Goal: Transaction & Acquisition: Obtain resource

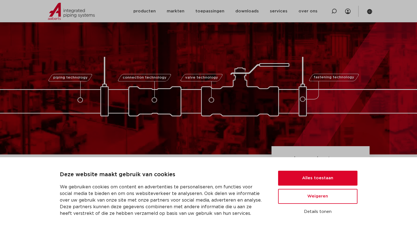
scroll to position [55, 0]
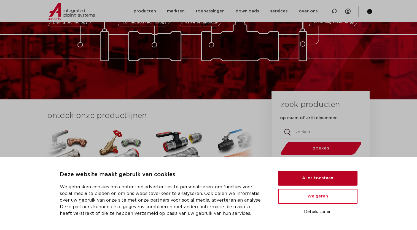
click at [336, 174] on button "Alles toestaan" at bounding box center [317, 178] width 79 height 15
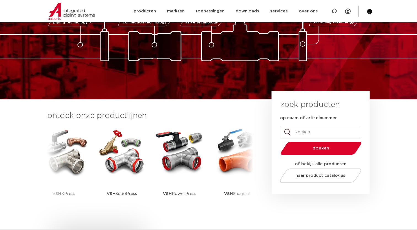
scroll to position [0, 0]
click at [331, 132] on input "op naam of artikelnummer" at bounding box center [320, 132] width 81 height 13
type input "Inox 316"
click at [278, 141] on button "zoeken" at bounding box center [320, 148] width 85 height 14
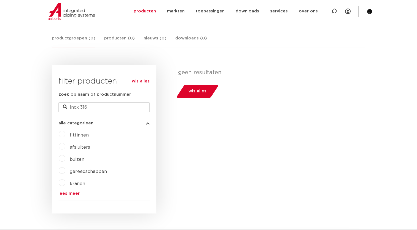
scroll to position [110, 0]
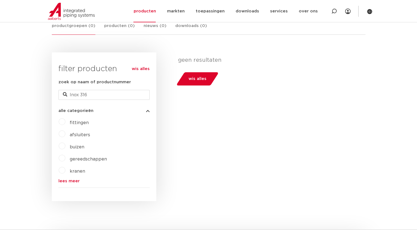
click at [65, 122] on label "fittingen" at bounding box center [76, 121] width 23 height 9
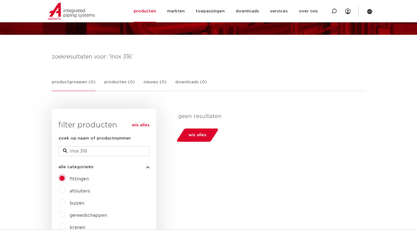
scroll to position [55, 0]
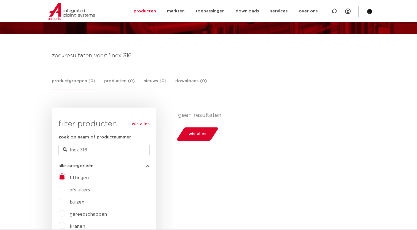
click at [65, 188] on label "afsluiters" at bounding box center [77, 188] width 25 height 9
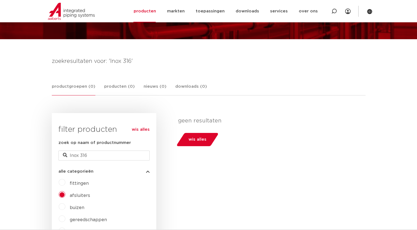
scroll to position [83, 0]
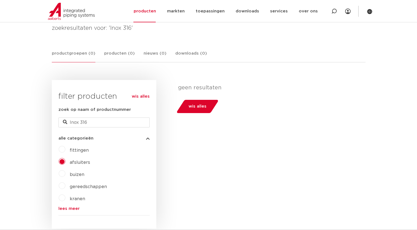
click at [65, 147] on label "fittingen" at bounding box center [76, 149] width 23 height 9
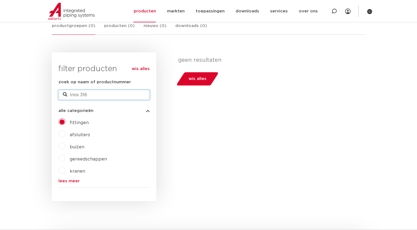
click at [132, 95] on input "Inox 316" at bounding box center [103, 95] width 91 height 10
click at [73, 180] on link "lees meer" at bounding box center [103, 181] width 91 height 4
click at [134, 98] on input "Inox 316" at bounding box center [103, 95] width 91 height 10
type input "I"
type input "smartpress"
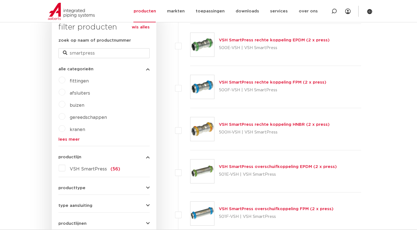
scroll to position [165, 0]
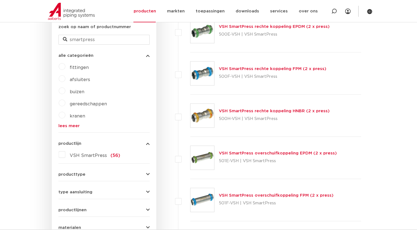
click at [148, 174] on icon "button" at bounding box center [148, 174] width 4 height 4
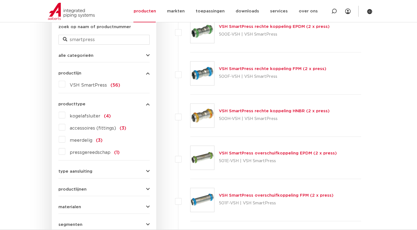
click at [146, 106] on icon "button" at bounding box center [148, 104] width 4 height 4
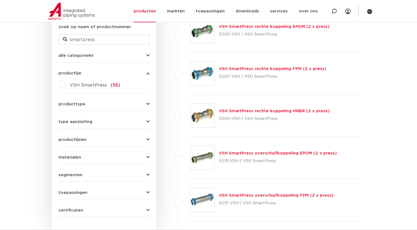
click at [147, 122] on icon "button" at bounding box center [148, 122] width 4 height 4
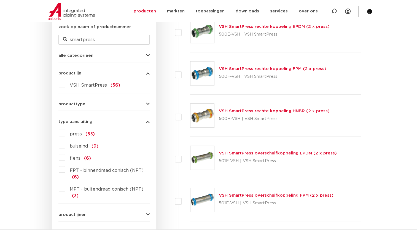
click at [149, 122] on icon "button" at bounding box center [148, 122] width 4 height 4
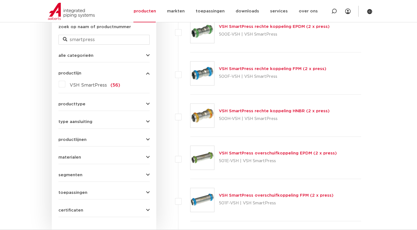
click at [148, 140] on icon "button" at bounding box center [148, 140] width 4 height 4
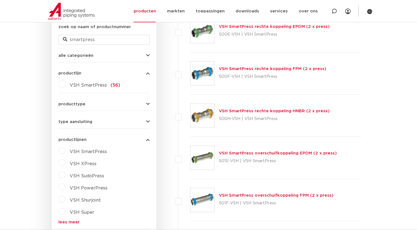
click at [65, 151] on label "VSH SmartPress" at bounding box center [86, 150] width 42 height 9
click at [140, 163] on select "maak een keuze VSH SmartPress afsluiters VSH SmartPress fittingen" at bounding box center [109, 164] width 79 height 12
click at [147, 156] on div "VSH SmartPress maak een keuze VSH SmartPress afsluiters VSH SmartPress fittinge…" at bounding box center [103, 191] width 91 height 90
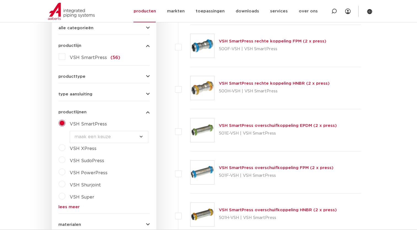
click at [147, 111] on icon "button" at bounding box center [148, 112] width 4 height 4
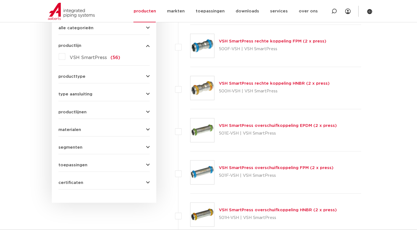
click at [147, 130] on icon "button" at bounding box center [148, 130] width 4 height 4
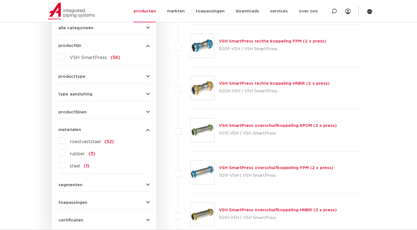
click at [65, 138] on label "roestvaststaal (52)" at bounding box center [89, 140] width 49 height 9
click at [0, 0] on input "roestvaststaal (52)" at bounding box center [0, 0] width 0 height 0
click at [147, 131] on icon "button" at bounding box center [148, 130] width 4 height 4
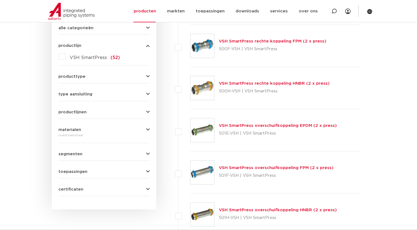
click at [148, 152] on icon "button" at bounding box center [148, 154] width 4 height 4
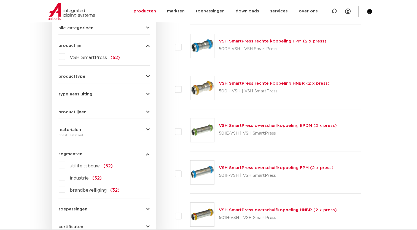
click at [148, 152] on icon "button" at bounding box center [148, 154] width 4 height 4
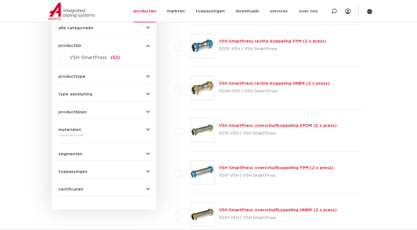
click at [151, 174] on div "wis alles filter producten zoek op naam of productnummer smartpress alle catego…" at bounding box center [104, 90] width 105 height 240
click at [147, 170] on icon "button" at bounding box center [148, 172] width 4 height 4
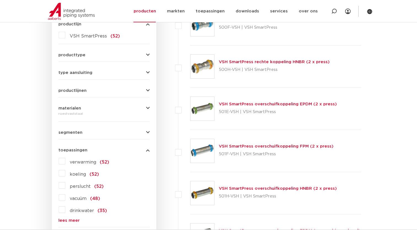
scroll to position [221, 0]
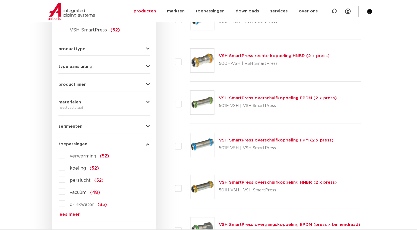
click at [65, 202] on label "drinkwater (35)" at bounding box center [86, 203] width 42 height 9
click at [0, 0] on input "drinkwater (35)" at bounding box center [0, 0] width 0 height 0
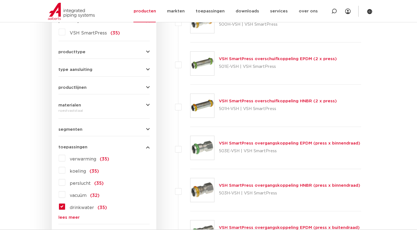
scroll to position [221, 0]
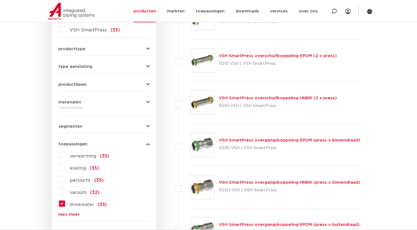
click at [148, 145] on icon "button" at bounding box center [148, 144] width 4 height 4
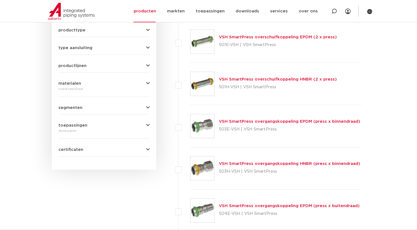
scroll to position [248, 0]
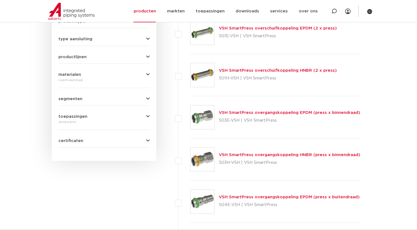
click at [145, 138] on div "certificaten CRN (3) NSF/ANSI 372 (3) NSF/ANSI 61 (3)" at bounding box center [103, 138] width 91 height 9
click at [148, 140] on icon "button" at bounding box center [148, 141] width 4 height 4
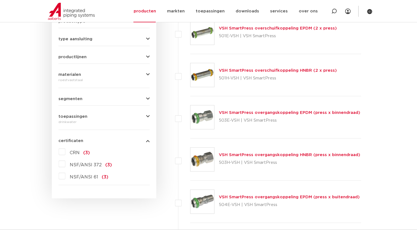
click at [148, 140] on icon "button" at bounding box center [148, 141] width 4 height 4
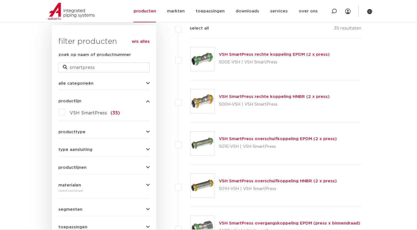
scroll to position [138, 0]
click at [108, 66] on input "smartpress" at bounding box center [103, 67] width 91 height 10
type input "s"
type input "3""
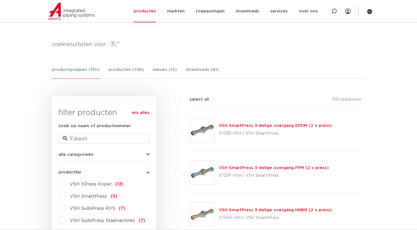
scroll to position [28, 0]
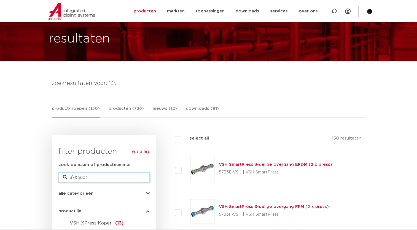
click at [100, 180] on input "3\&quot;" at bounding box center [103, 178] width 91 height 10
type input "3"
type input "89mm"
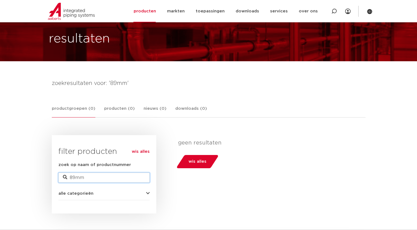
click at [104, 175] on input "89mm" at bounding box center [103, 178] width 91 height 10
type input "8"
type input "RVS"
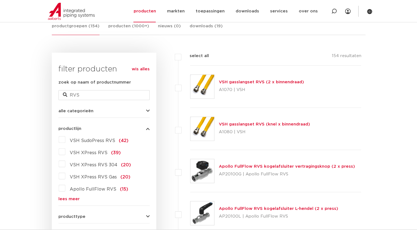
scroll to position [110, 0]
click at [65, 154] on label "VSH XPress RVS (39)" at bounding box center [92, 151] width 55 height 9
click at [0, 0] on input "VSH XPress RVS (39)" at bounding box center [0, 0] width 0 height 0
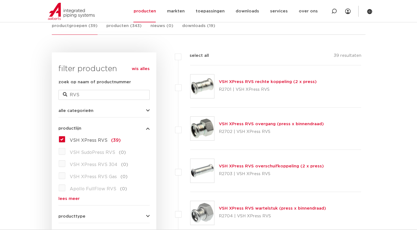
scroll to position [138, 0]
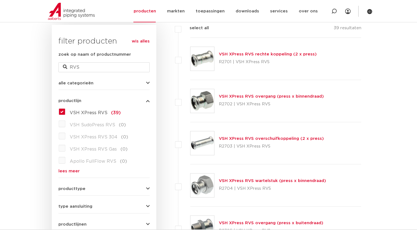
click at [152, 185] on div "wis alles filter producten zoek op naam of productnummer RVS alle categorieën f…" at bounding box center [104, 205] width 105 height 360
drag, startPoint x: 151, startPoint y: 186, endPoint x: 149, endPoint y: 188, distance: 3.7
click at [151, 186] on div "wis alles filter producten zoek op naam of productnummer RVS alle categorieën f…" at bounding box center [104, 205] width 105 height 360
click at [148, 189] on icon "button" at bounding box center [148, 189] width 4 height 4
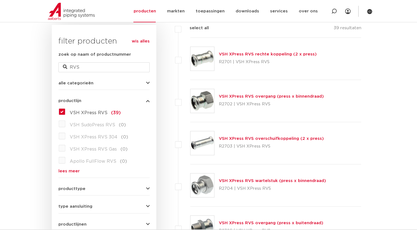
scroll to position [165, 0]
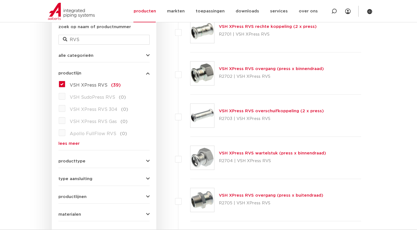
click at [148, 182] on form "zoek op naam of productnummer RVS alle categorieën fittingen afsluiters buizen …" at bounding box center [103, 184] width 91 height 321
click at [149, 180] on icon "button" at bounding box center [148, 179] width 4 height 4
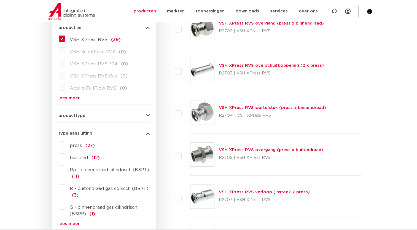
scroll to position [221, 0]
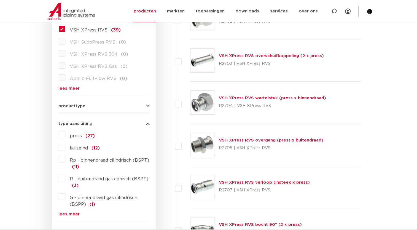
click at [65, 135] on label "press (27)" at bounding box center [80, 134] width 30 height 9
click at [0, 0] on input "press (27)" at bounding box center [0, 0] width 0 height 0
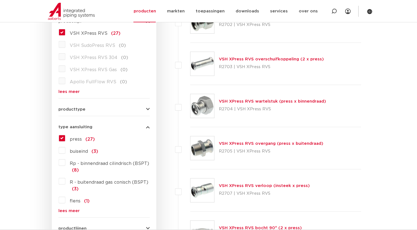
scroll to position [221, 0]
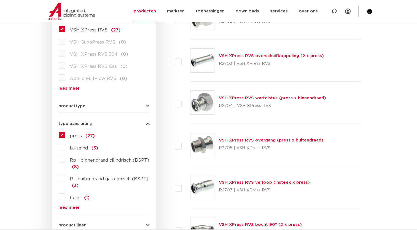
click at [147, 124] on icon "button" at bounding box center [148, 124] width 4 height 4
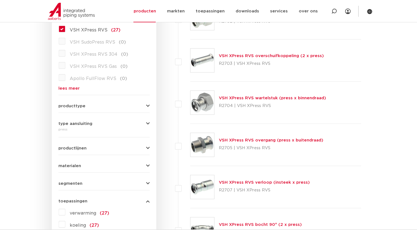
click at [149, 147] on icon "button" at bounding box center [148, 148] width 4 height 4
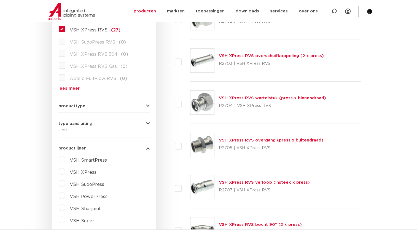
click at [65, 172] on label "VSH XPress" at bounding box center [80, 171] width 31 height 9
click at [141, 184] on select "maak een keuze VSH XPress RVS 304 fittingen VSH XPress Staalverzinkt fittingen …" at bounding box center [109, 185] width 79 height 12
click at [147, 195] on div "VSH SudoPress" at bounding box center [107, 195] width 84 height 9
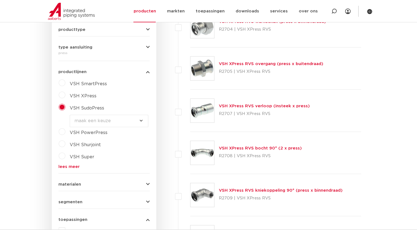
scroll to position [331, 0]
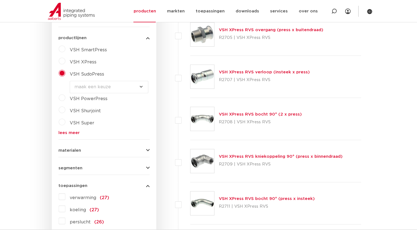
click at [148, 151] on icon "button" at bounding box center [148, 150] width 4 height 4
click at [65, 162] on label "roestvaststaal (27)" at bounding box center [89, 161] width 49 height 9
click at [0, 0] on input "roestvaststaal (27)" at bounding box center [0, 0] width 0 height 0
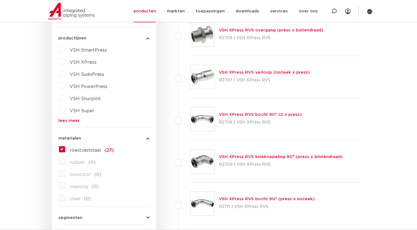
scroll to position [331, 0]
click at [149, 138] on icon "button" at bounding box center [148, 138] width 4 height 4
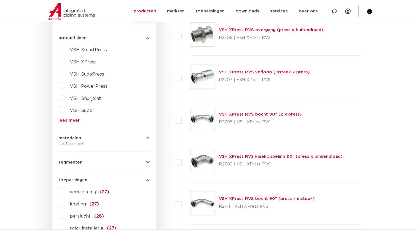
click at [148, 162] on icon "button" at bounding box center [148, 162] width 4 height 4
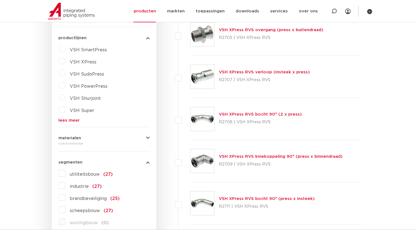
click at [148, 162] on icon "button" at bounding box center [148, 162] width 4 height 4
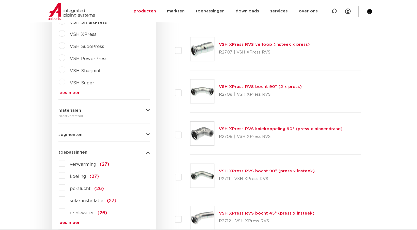
scroll to position [386, 0]
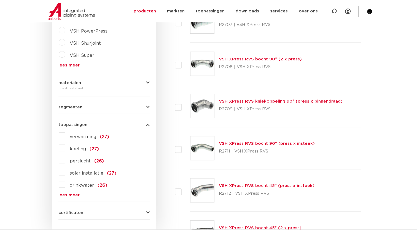
click at [65, 183] on label "drinkwater (26)" at bounding box center [86, 184] width 42 height 9
click at [0, 0] on input "drinkwater (26)" at bounding box center [0, 0] width 0 height 0
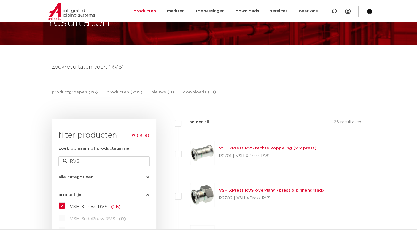
scroll to position [83, 0]
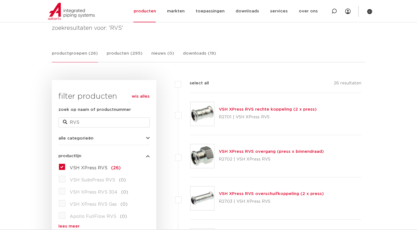
click at [198, 111] on img at bounding box center [203, 114] width 24 height 24
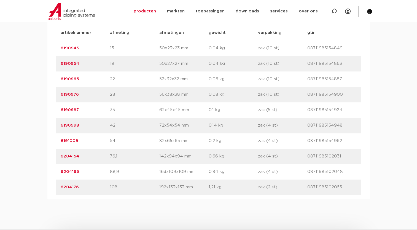
scroll to position [414, 0]
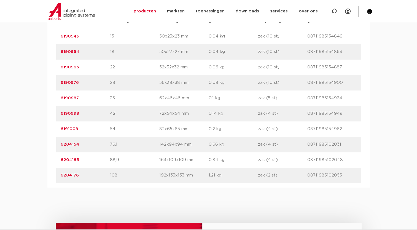
click at [66, 159] on link "6204165" at bounding box center [70, 160] width 18 height 4
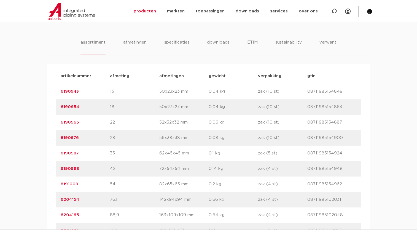
scroll to position [441, 0]
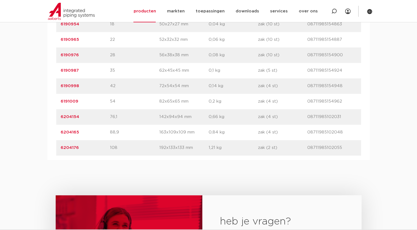
click at [68, 133] on link "6204165" at bounding box center [70, 132] width 18 height 4
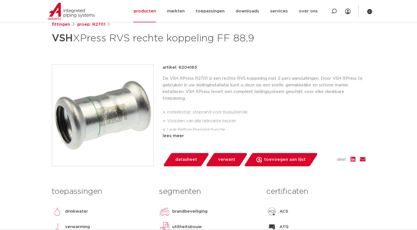
scroll to position [138, 0]
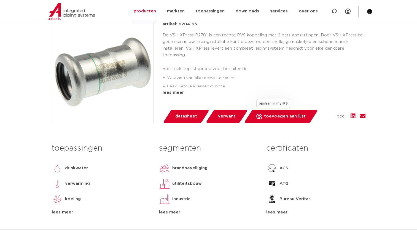
click at [269, 115] on span "toevoegen aan lijst" at bounding box center [285, 116] width 42 height 9
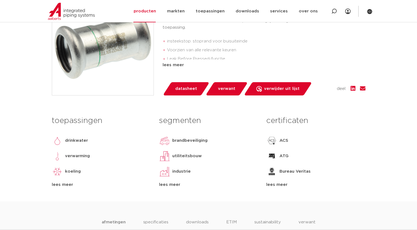
scroll to position [0, 0]
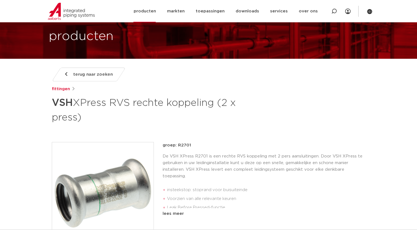
scroll to position [28, 0]
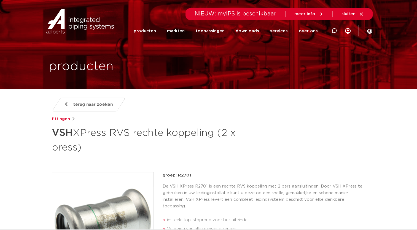
click at [72, 103] on link "terug naar zoeken" at bounding box center [89, 105] width 74 height 14
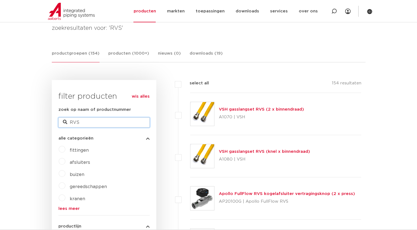
click at [100, 123] on input "RVS" at bounding box center [103, 122] width 91 height 10
type input "RVS x press"
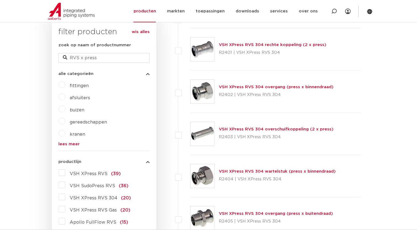
scroll to position [138, 0]
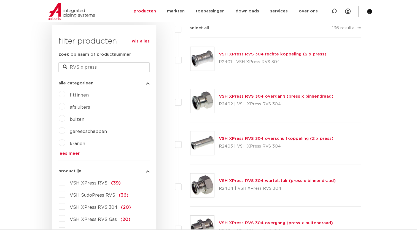
click at [278, 97] on link "VSH XPress RVS 304 overgang (press x binnendraad)" at bounding box center [276, 96] width 115 height 4
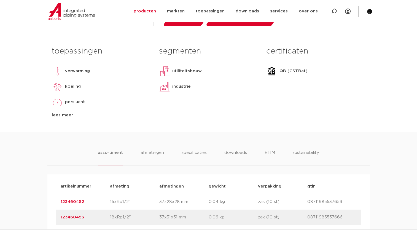
scroll to position [165, 0]
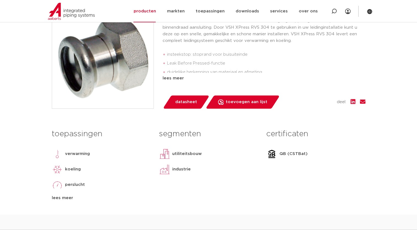
drag, startPoint x: 229, startPoint y: 102, endPoint x: 239, endPoint y: 122, distance: 22.4
click at [239, 122] on div "terug naar zoeken [GEOGRAPHIC_DATA] VSH XPress RVS 304 overgang (press x binnen…" at bounding box center [208, 73] width 323 height 282
drag, startPoint x: 239, startPoint y: 122, endPoint x: 242, endPoint y: 126, distance: 4.9
click at [242, 126] on div "terug naar zoeken fittingen VSH XPress RVS 304 overgang (press x binnendraad) g…" at bounding box center [208, 73] width 323 height 282
click at [184, 102] on span "datasheet" at bounding box center [186, 102] width 22 height 9
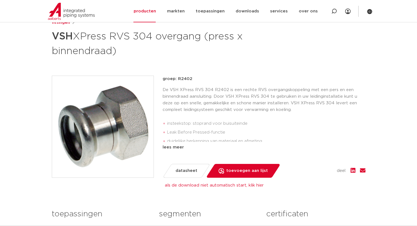
scroll to position [94, 0]
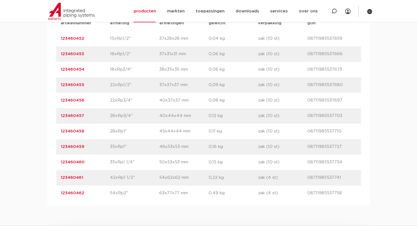
scroll to position [425, 0]
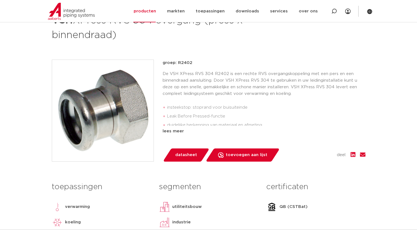
scroll to position [28, 0]
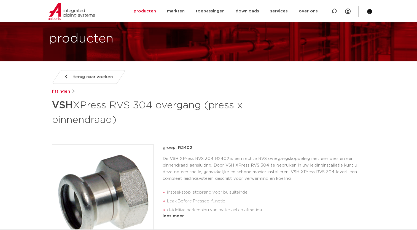
click at [71, 76] on link "terug naar zoeken" at bounding box center [89, 77] width 74 height 14
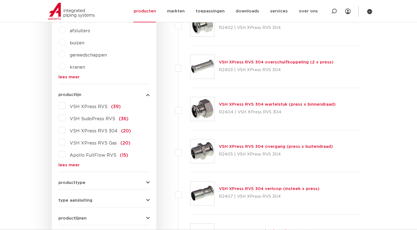
scroll to position [248, 0]
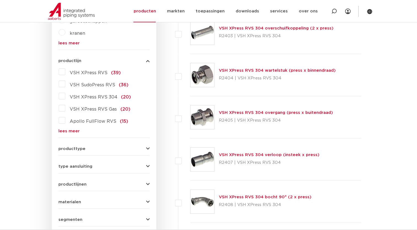
click at [65, 70] on label "VSH XPress RVS (39)" at bounding box center [92, 71] width 55 height 9
click at [0, 0] on input "VSH XPress RVS (39)" at bounding box center [0, 0] width 0 height 0
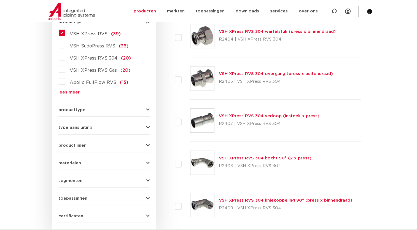
scroll to position [331, 0]
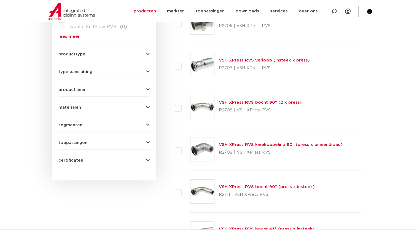
scroll to position [352, 0]
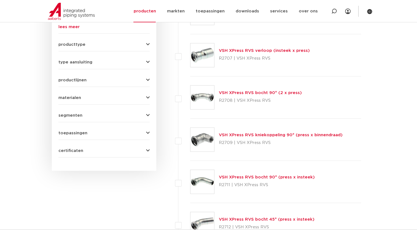
click at [148, 131] on icon "button" at bounding box center [148, 133] width 4 height 4
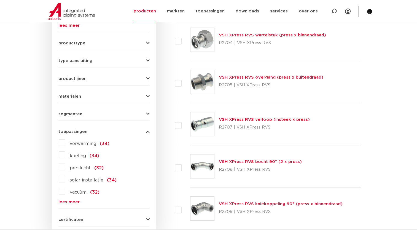
scroll to position [310, 0]
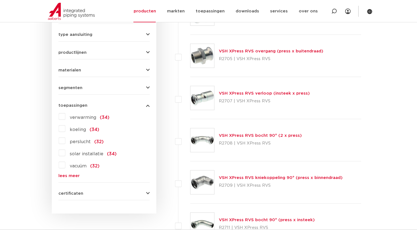
click at [148, 87] on icon "button" at bounding box center [148, 88] width 4 height 4
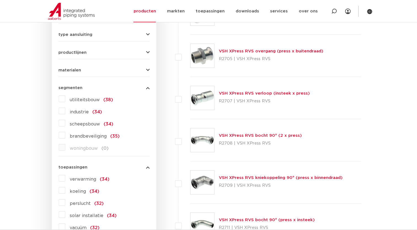
click at [148, 87] on icon "button" at bounding box center [148, 88] width 4 height 4
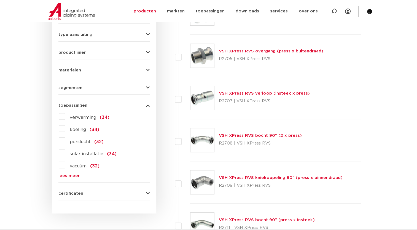
click at [148, 69] on icon "button" at bounding box center [148, 70] width 4 height 4
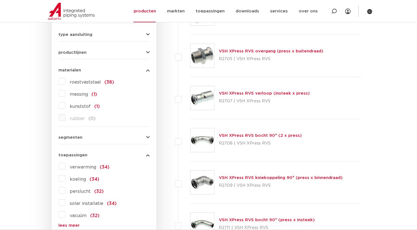
click at [65, 81] on label "roestvaststaal (38)" at bounding box center [89, 81] width 49 height 9
click at [0, 0] on input "roestvaststaal (38)" at bounding box center [0, 0] width 0 height 0
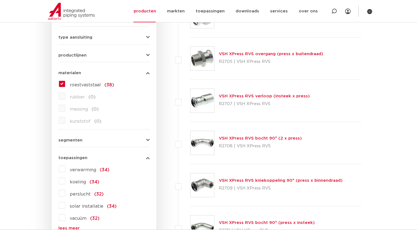
scroll to position [310, 0]
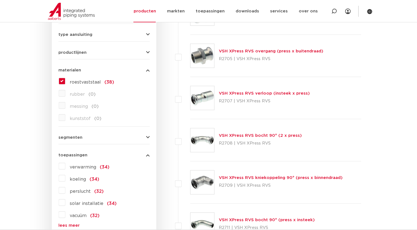
click at [148, 52] on icon "button" at bounding box center [148, 52] width 4 height 4
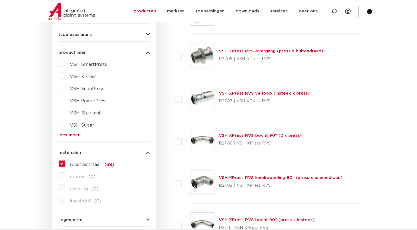
click at [65, 74] on label "VSH XPress" at bounding box center [80, 75] width 31 height 9
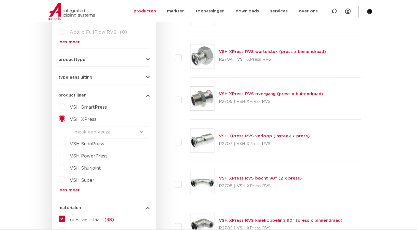
scroll to position [255, 0]
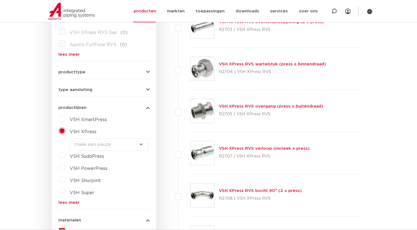
click at [147, 90] on icon "button" at bounding box center [148, 90] width 4 height 4
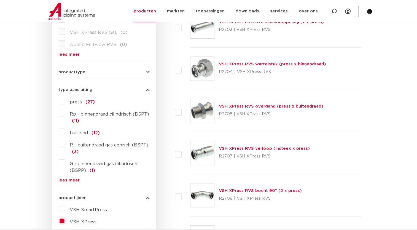
click at [147, 90] on icon "button" at bounding box center [148, 90] width 4 height 4
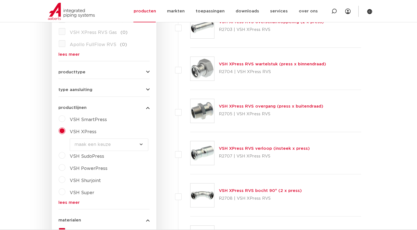
click at [147, 72] on icon "button" at bounding box center [148, 72] width 4 height 4
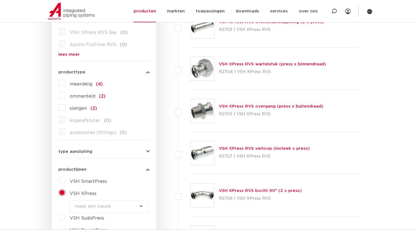
click at [147, 72] on icon "button" at bounding box center [148, 72] width 4 height 4
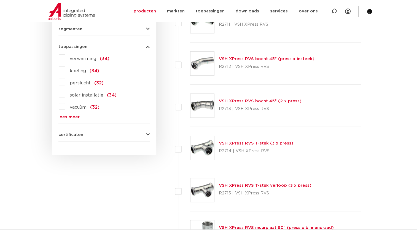
scroll to position [530, 0]
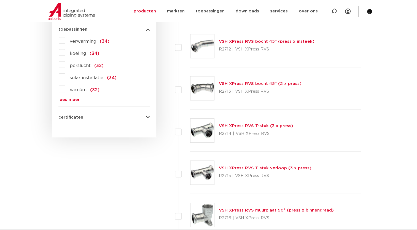
click at [203, 127] on img at bounding box center [203, 131] width 24 height 24
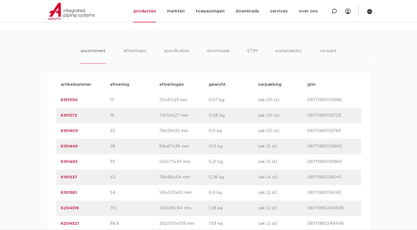
scroll to position [414, 0]
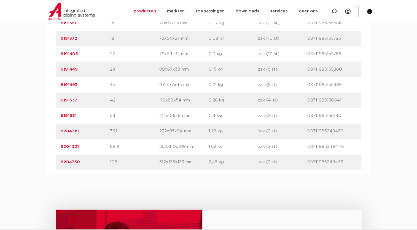
click at [69, 146] on link "6204321" at bounding box center [70, 146] width 18 height 4
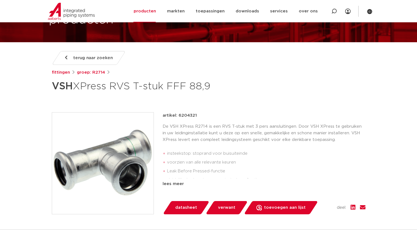
scroll to position [55, 0]
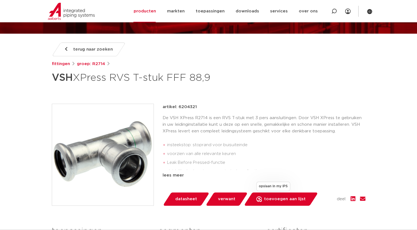
click at [290, 199] on span "toevoegen aan lijst" at bounding box center [285, 199] width 42 height 9
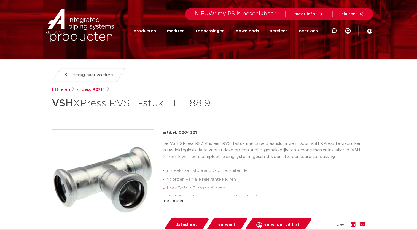
scroll to position [0, 0]
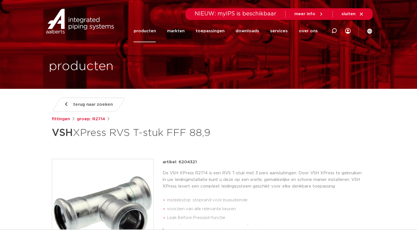
click at [79, 105] on span "terug naar zoeken" at bounding box center [92, 104] width 39 height 9
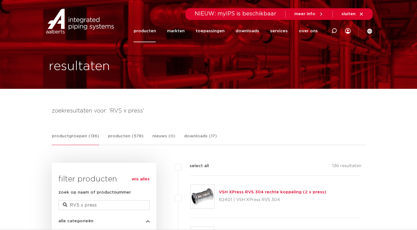
click at [265, 16] on span "NIEUW: myIPS is beschikbaar" at bounding box center [236, 14] width 82 height 6
click at [266, 14] on span "NIEUW: myIPS is beschikbaar" at bounding box center [236, 14] width 82 height 6
click at [316, 15] on span "meer info" at bounding box center [308, 14] width 29 height 5
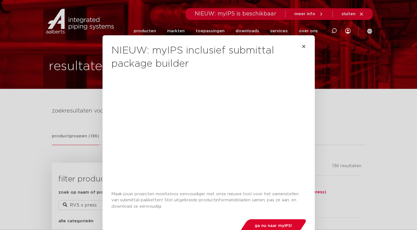
click at [316, 15] on div "NIEUW: myIPS inclusief submittal package builder Maak jouw projecten moeiteloos…" at bounding box center [208, 115] width 417 height 230
click at [302, 46] on icon "Close" at bounding box center [304, 46] width 4 height 4
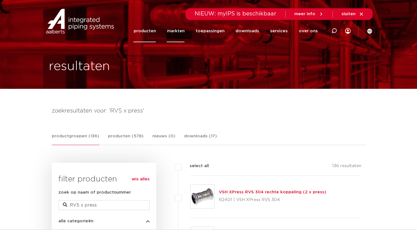
click at [184, 31] on link "markten" at bounding box center [176, 31] width 18 height 22
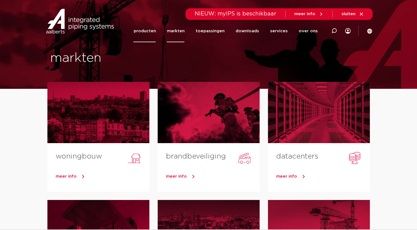
click at [156, 36] on link "producten" at bounding box center [144, 31] width 22 height 22
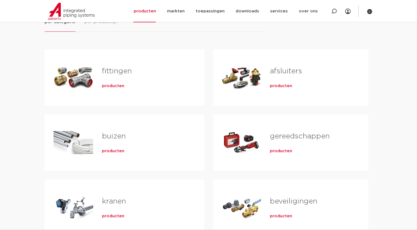
scroll to position [83, 0]
